Goal: Information Seeking & Learning: Learn about a topic

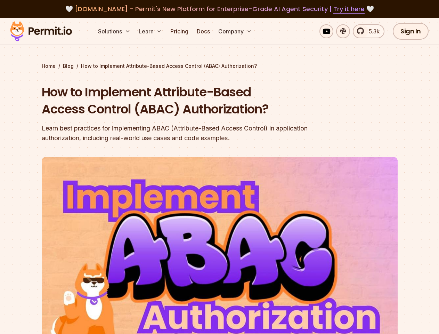
click at [219, 167] on img at bounding box center [220, 257] width 356 height 200
click at [115, 31] on button "Solutions" at bounding box center [114, 31] width 38 height 14
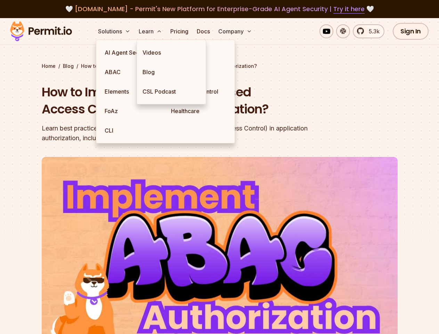
click at [151, 31] on button "Learn" at bounding box center [150, 31] width 29 height 14
click at [236, 31] on button "Company" at bounding box center [235, 31] width 39 height 14
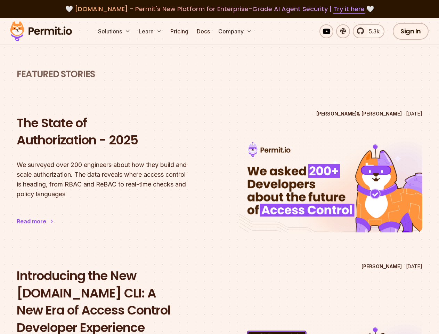
click at [115, 31] on button "Solutions" at bounding box center [114, 31] width 38 height 14
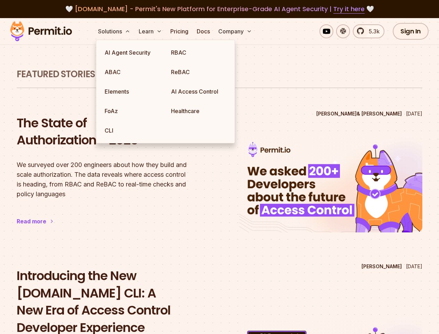
click at [151, 31] on button "Learn" at bounding box center [150, 31] width 29 height 14
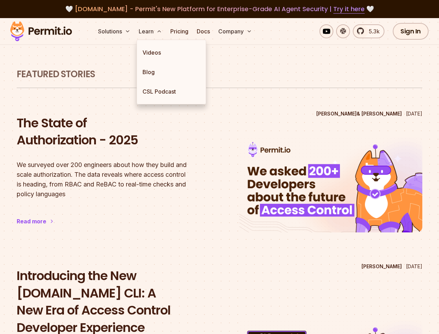
click at [236, 31] on button "Company" at bounding box center [235, 31] width 39 height 14
